Goal: Transaction & Acquisition: Purchase product/service

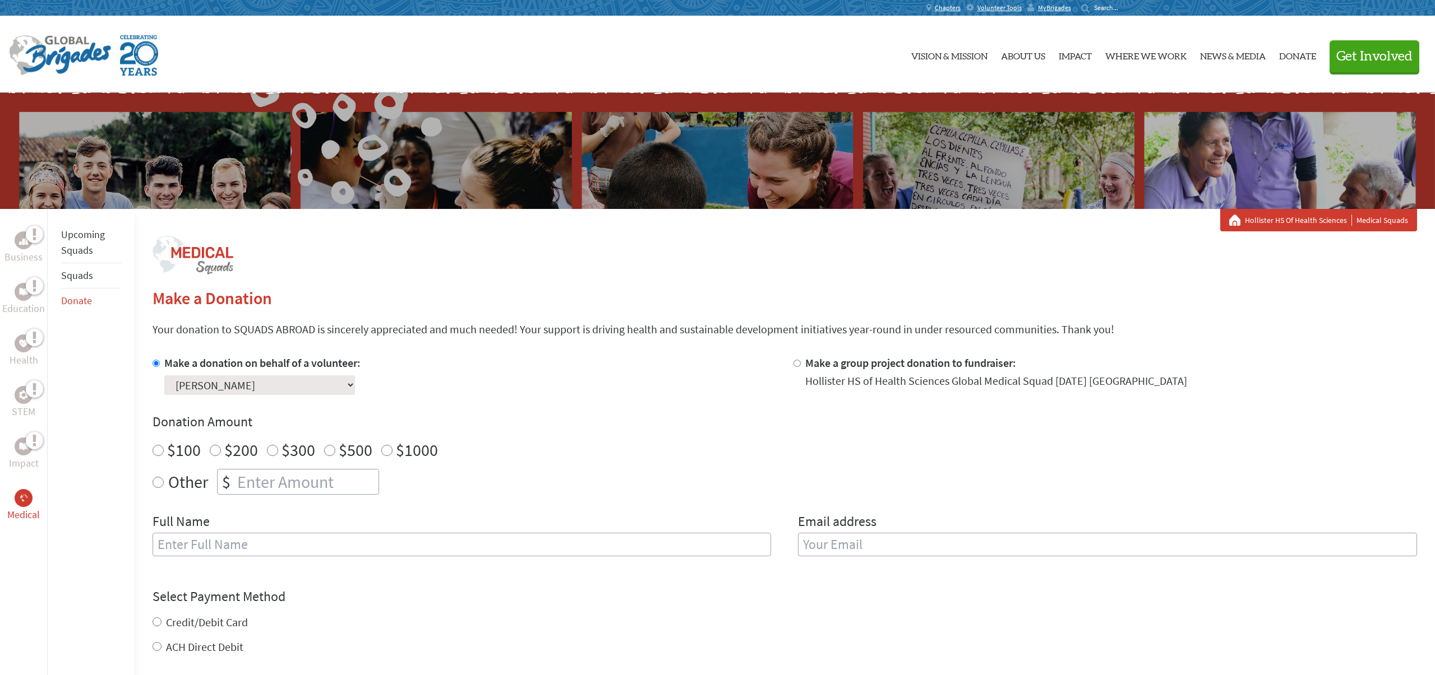
click at [149, 485] on div "Business Education Health STEM Impact Medical Upcoming Squads Squads Donate Mak…" at bounding box center [717, 546] width 1435 height 675
click at [155, 485] on input "Other" at bounding box center [157, 482] width 11 height 11
radio input "true"
click at [253, 475] on input "number" at bounding box center [307, 482] width 144 height 25
type input "250"
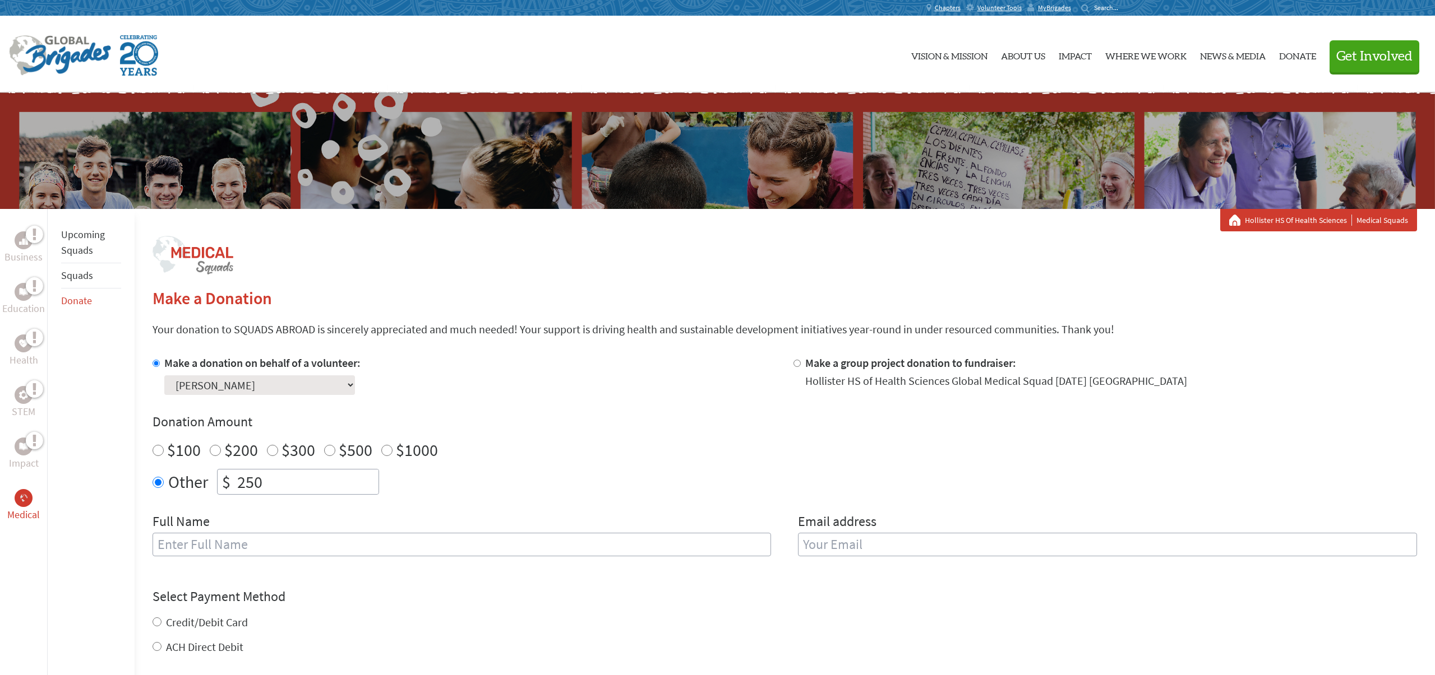
click at [606, 446] on div "$100 $200 $300 $500 $1000" at bounding box center [784, 450] width 1264 height 20
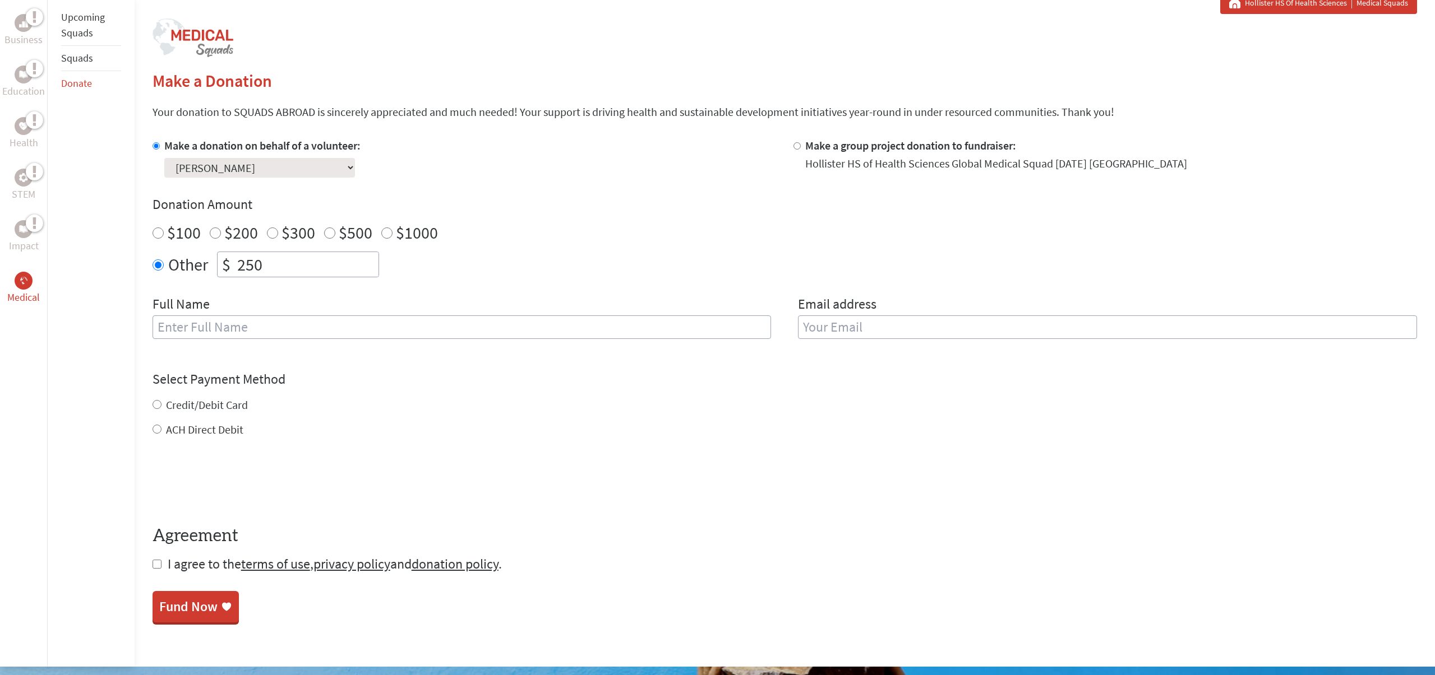
click at [354, 325] on input "text" at bounding box center [461, 328] width 619 height 24
click at [584, 262] on div "Other $ 250" at bounding box center [784, 265] width 1264 height 26
click at [155, 405] on input "Credit/Debit Card" at bounding box center [156, 404] width 9 height 9
radio input "true"
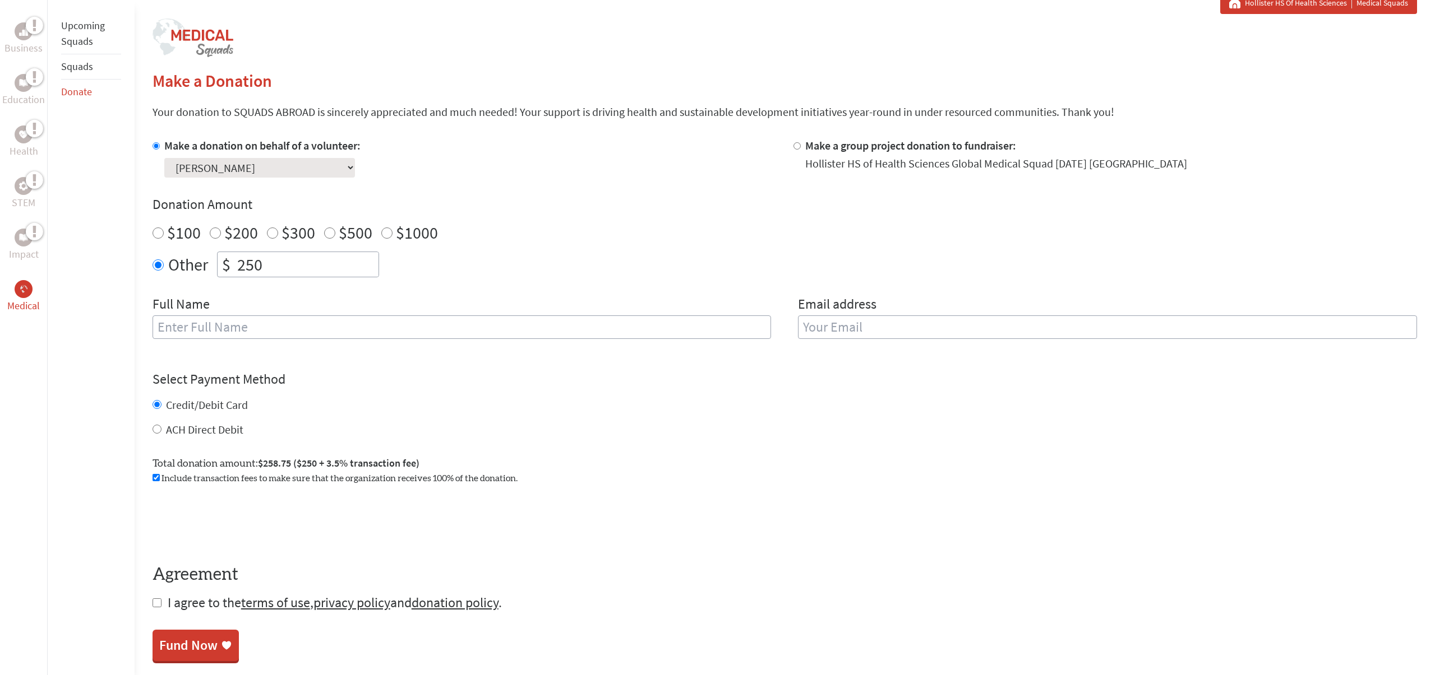
click at [178, 320] on input "text" at bounding box center [461, 328] width 619 height 24
type input "[PERSON_NAME]"
type input "a"
drag, startPoint x: 220, startPoint y: 323, endPoint x: 116, endPoint y: 323, distance: 103.7
click at [116, 323] on div "Business Education Health STEM Impact Medical Upcoming Squads Squads Donate Mak…" at bounding box center [717, 336] width 1435 height 688
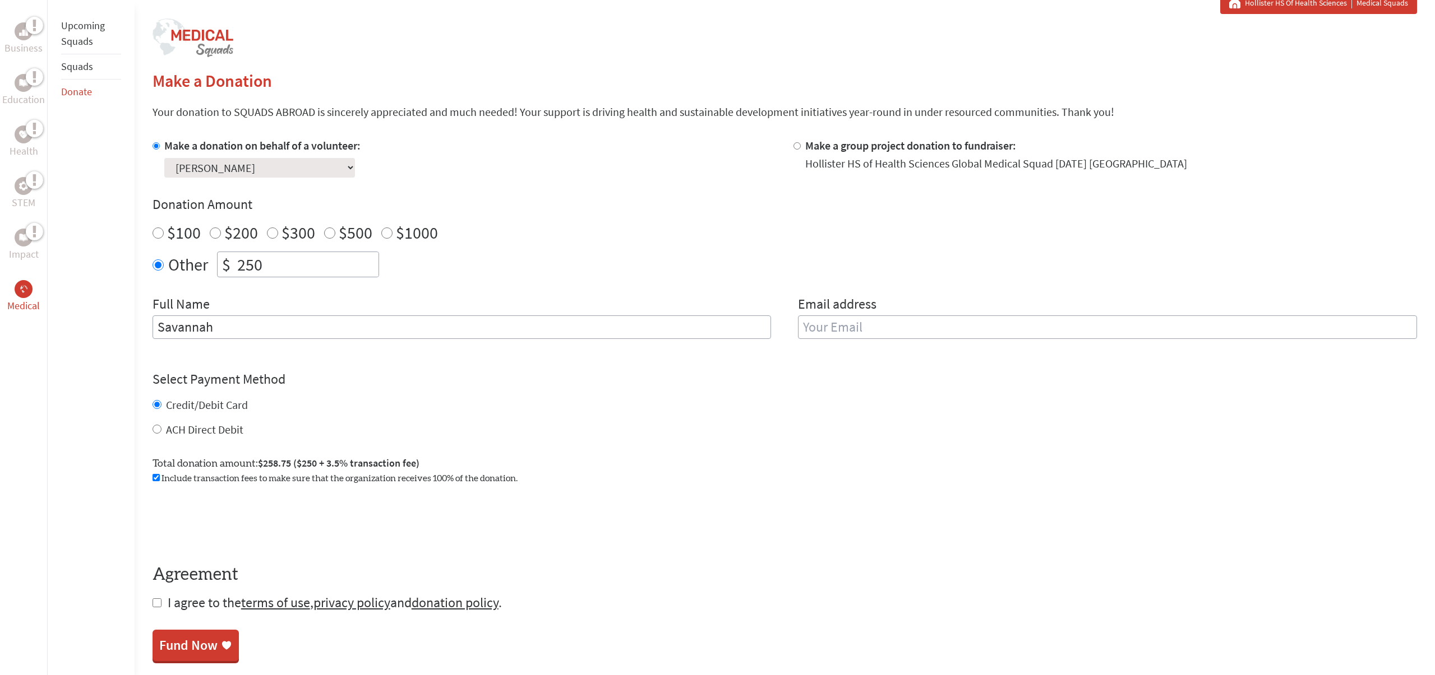
type input "Savannah"
click at [897, 323] on input "email" at bounding box center [1107, 328] width 619 height 24
type input "[EMAIL_ADDRESS][DOMAIN_NAME]"
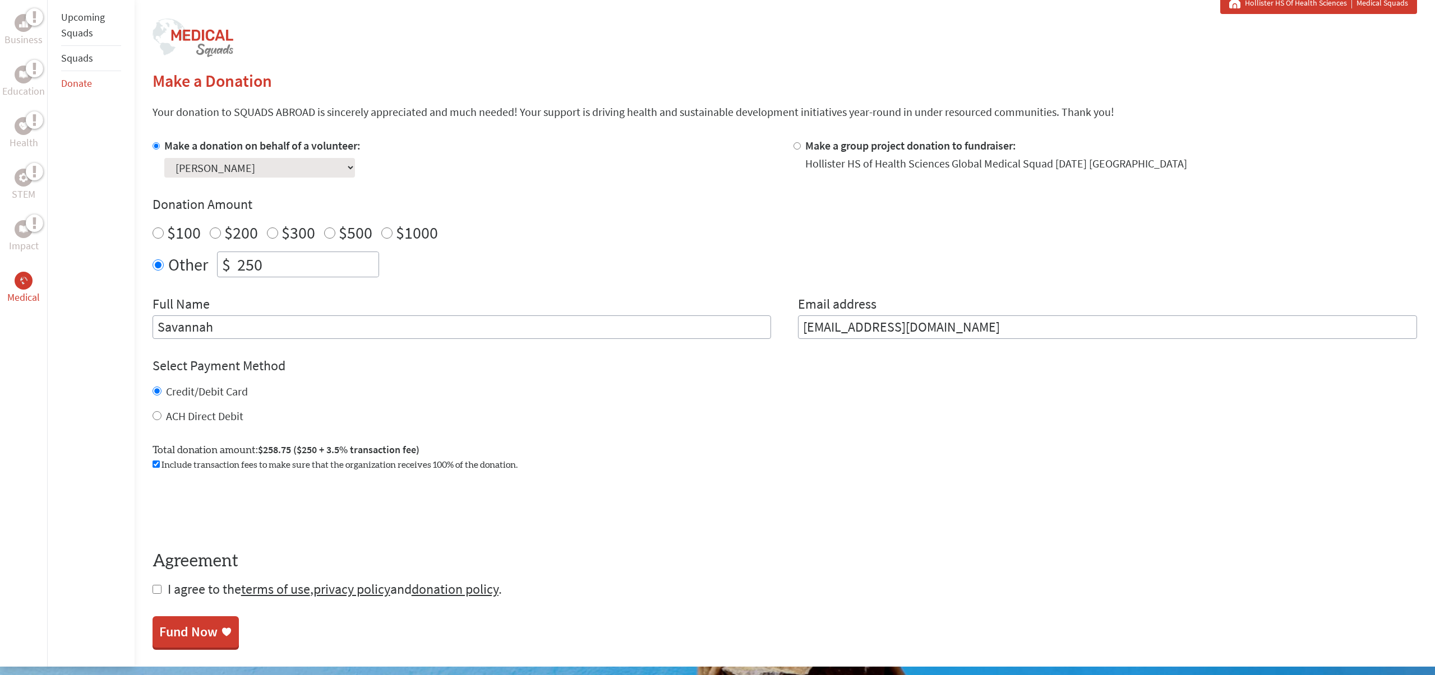
click at [284, 331] on input "Savannah" at bounding box center [461, 328] width 619 height 24
type input "[PERSON_NAME]"
click at [156, 588] on input "checkbox" at bounding box center [156, 589] width 9 height 9
checkbox input "true"
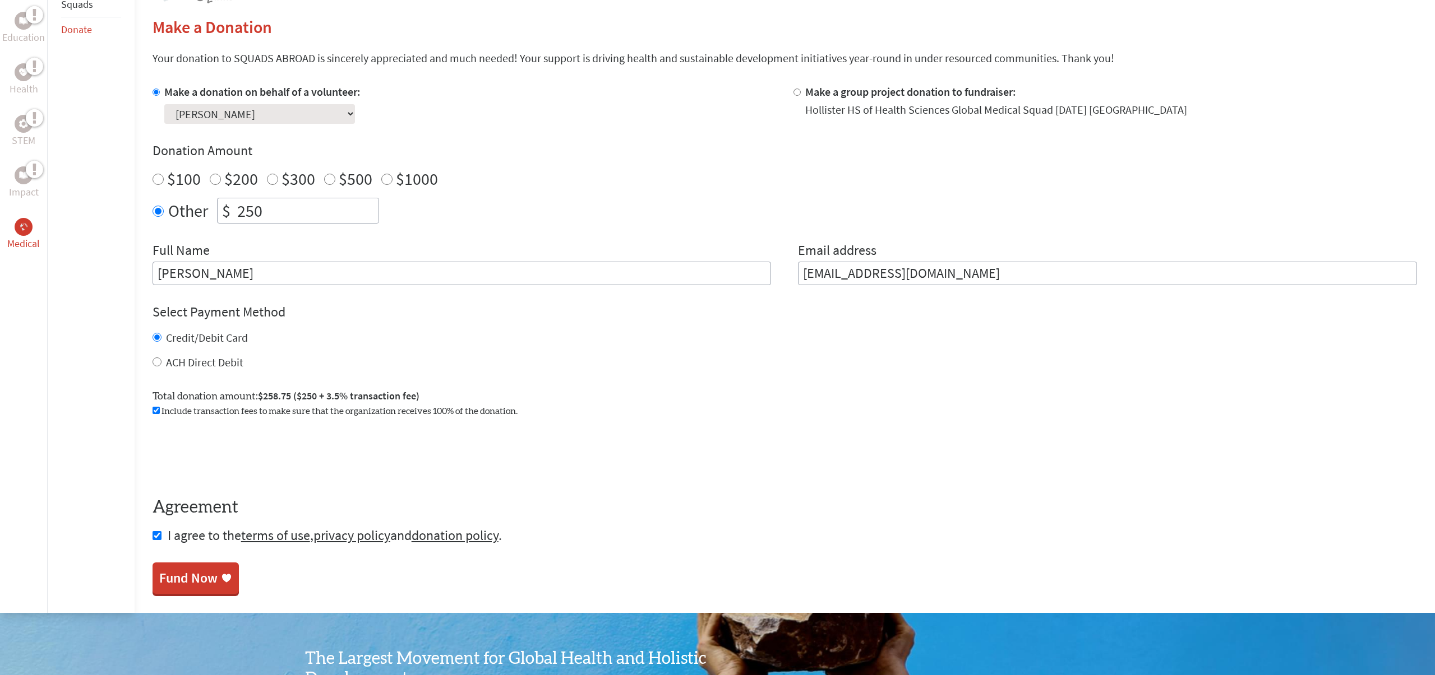
scroll to position [272, 0]
click at [190, 586] on div "Fund Now" at bounding box center [188, 579] width 58 height 18
